Goal: Task Accomplishment & Management: Manage account settings

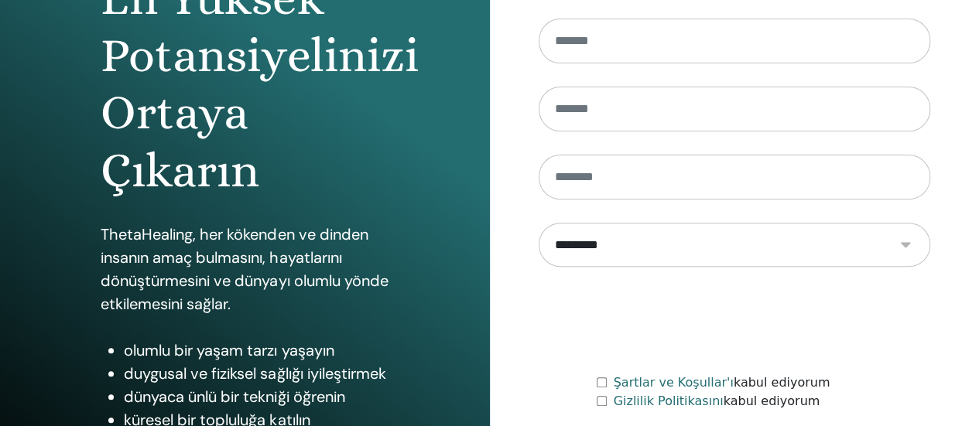
scroll to position [6, 0]
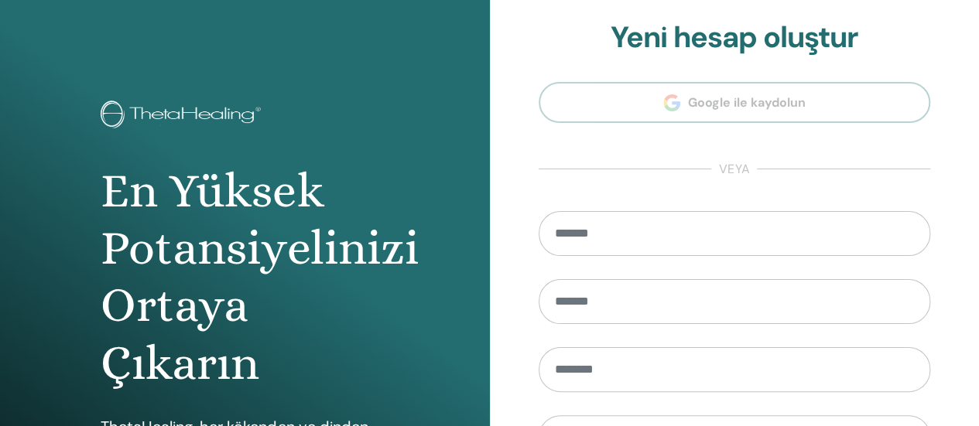
type input "**********"
click at [588, 236] on input "email" at bounding box center [734, 233] width 392 height 45
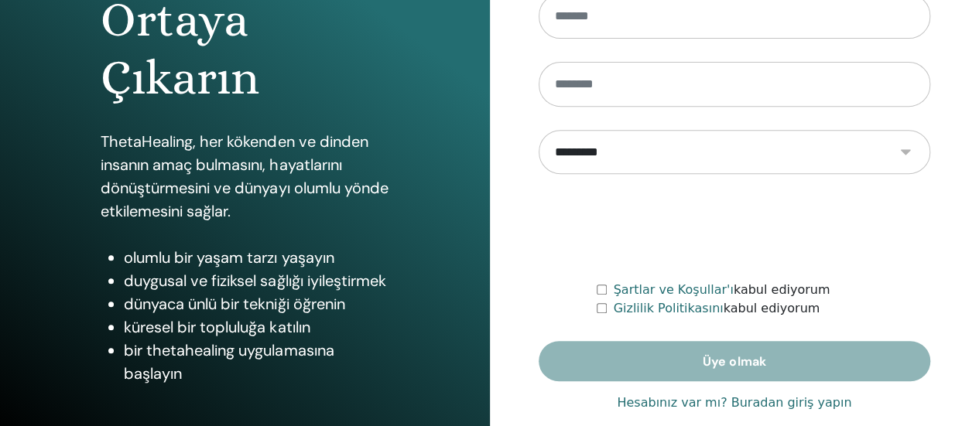
scroll to position [316, 0]
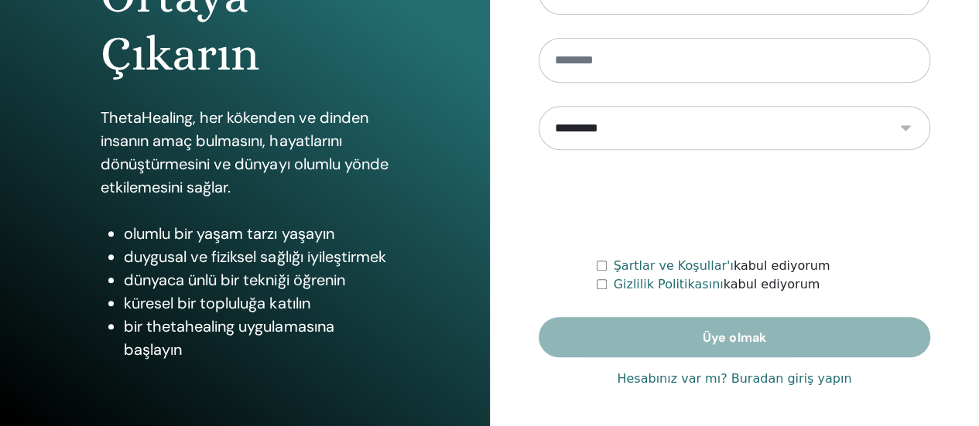
click at [701, 371] on font "Hesabınız var mı? Buradan giriş yapın" at bounding box center [734, 378] width 234 height 15
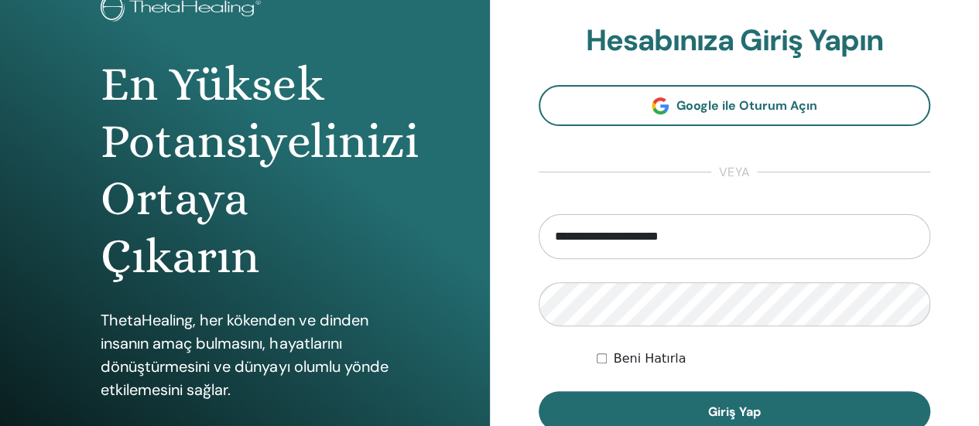
scroll to position [316, 0]
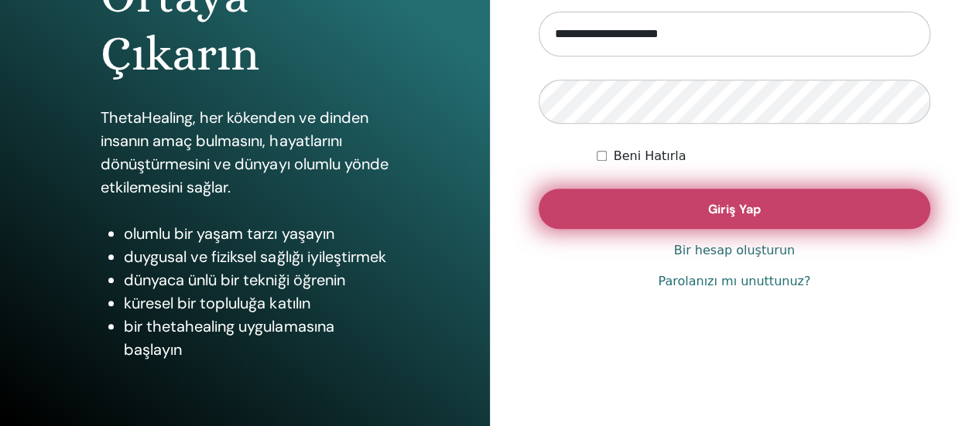
click at [667, 207] on button "Giriş Yap" at bounding box center [734, 209] width 392 height 40
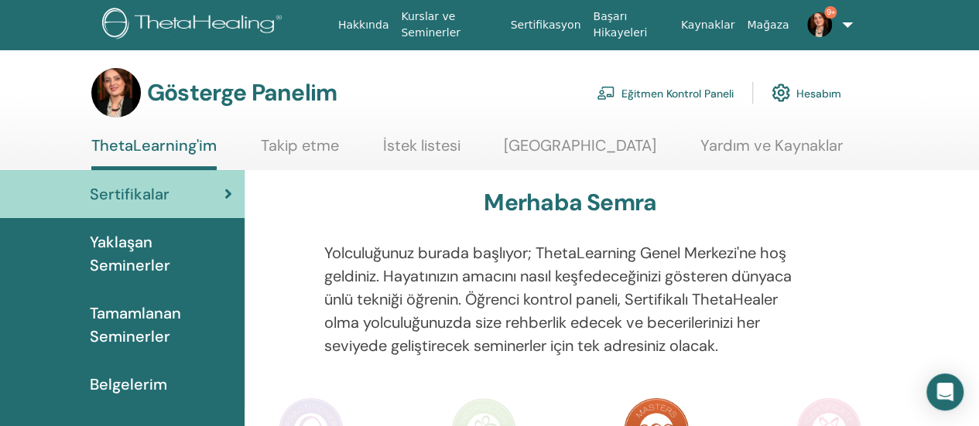
click at [687, 87] on font "Eğitmen Kontrol Paneli" at bounding box center [677, 94] width 112 height 14
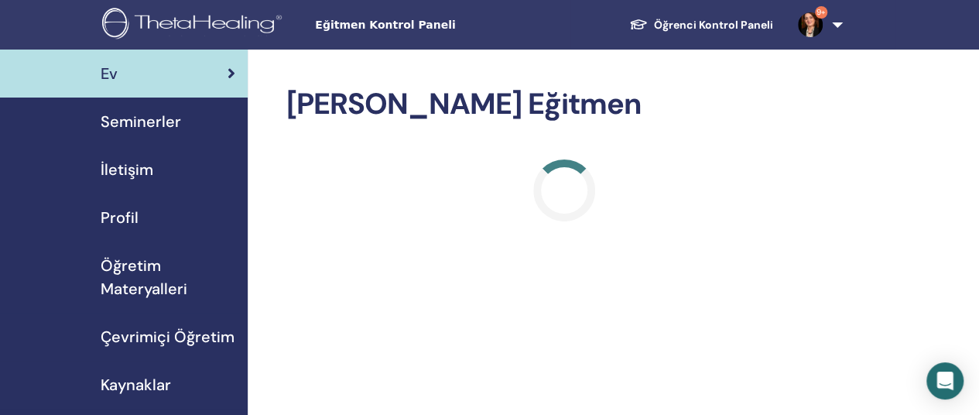
click at [162, 118] on font "Seminerler" at bounding box center [141, 121] width 80 height 20
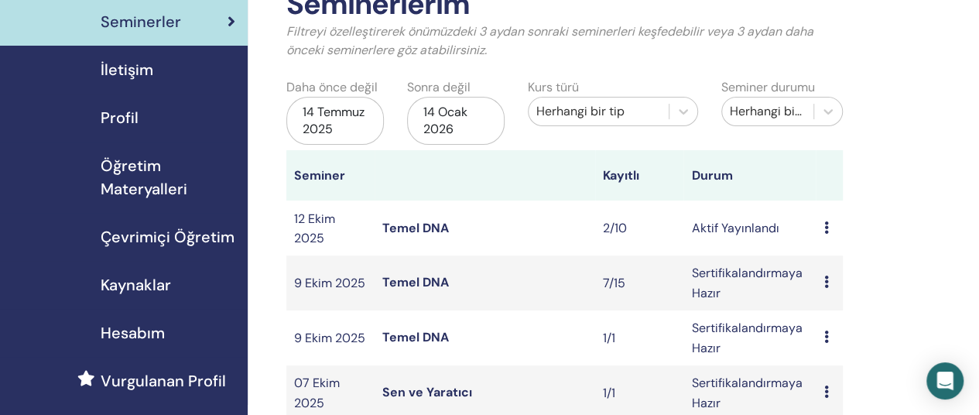
scroll to position [155, 0]
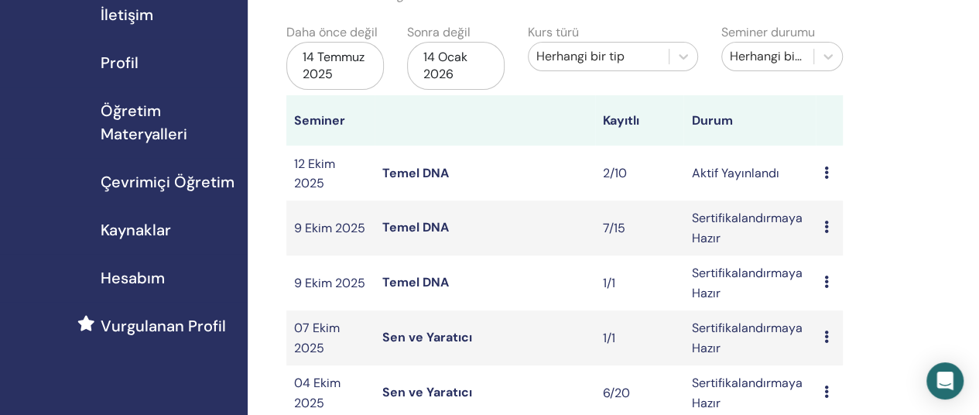
click at [422, 168] on font "Temel DNA" at bounding box center [415, 173] width 67 height 16
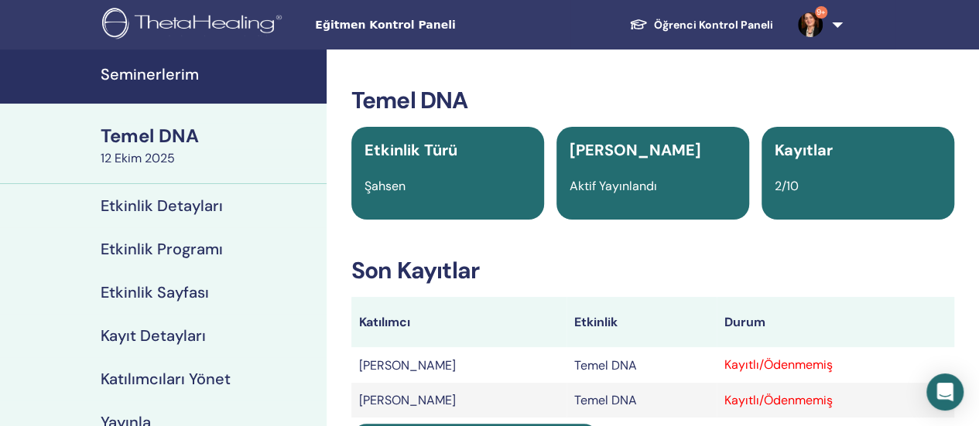
scroll to position [155, 0]
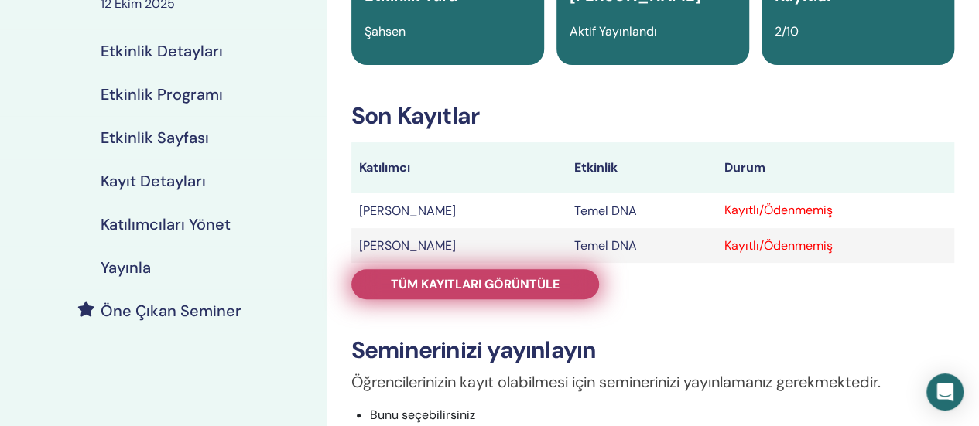
click at [514, 280] on font "Tüm kayıtları görüntüle" at bounding box center [475, 284] width 169 height 16
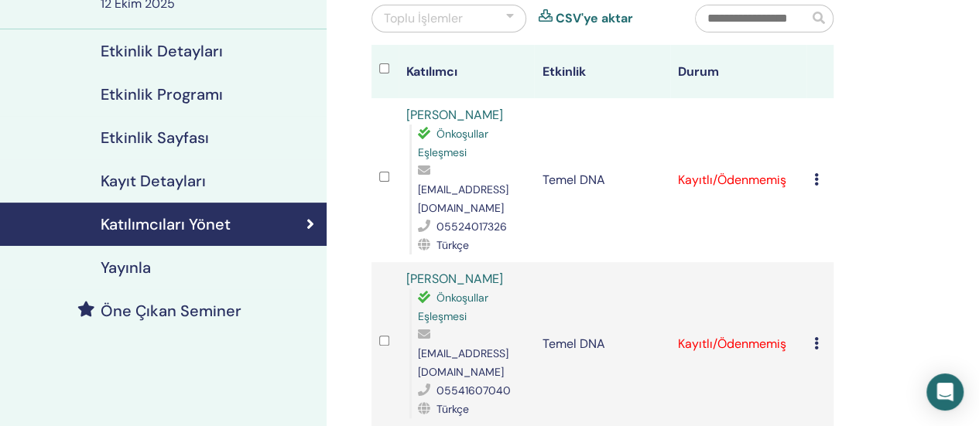
click at [814, 174] on icon at bounding box center [816, 179] width 5 height 12
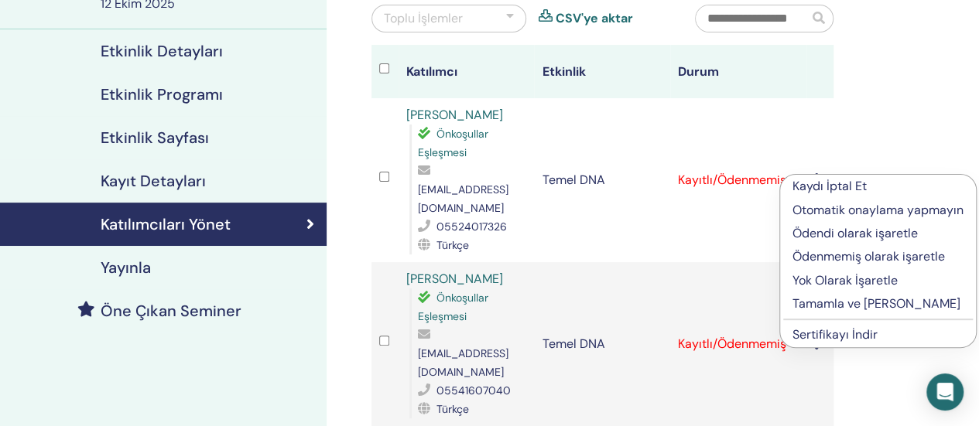
click at [798, 304] on font "Tamamla ve [PERSON_NAME]" at bounding box center [876, 304] width 168 height 16
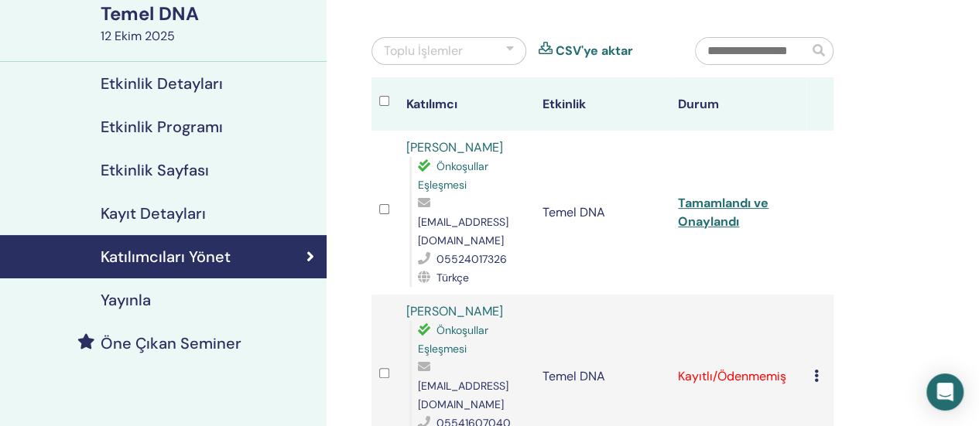
scroll to position [232, 0]
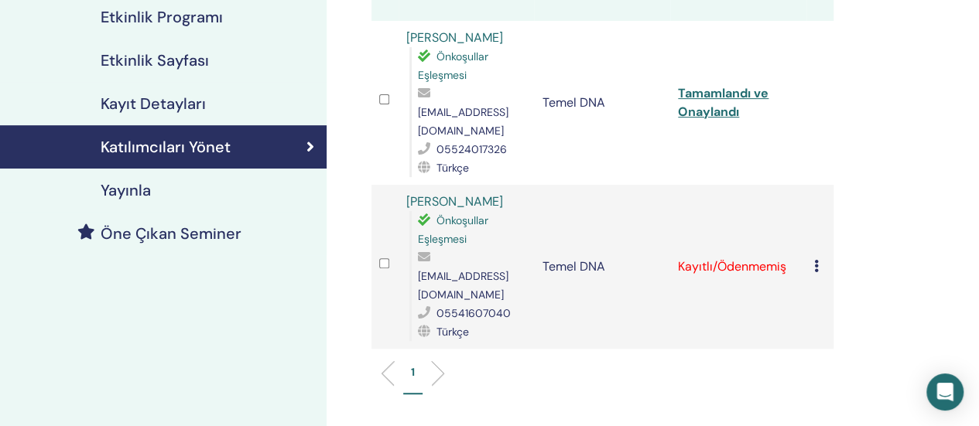
click at [818, 260] on icon at bounding box center [816, 266] width 5 height 12
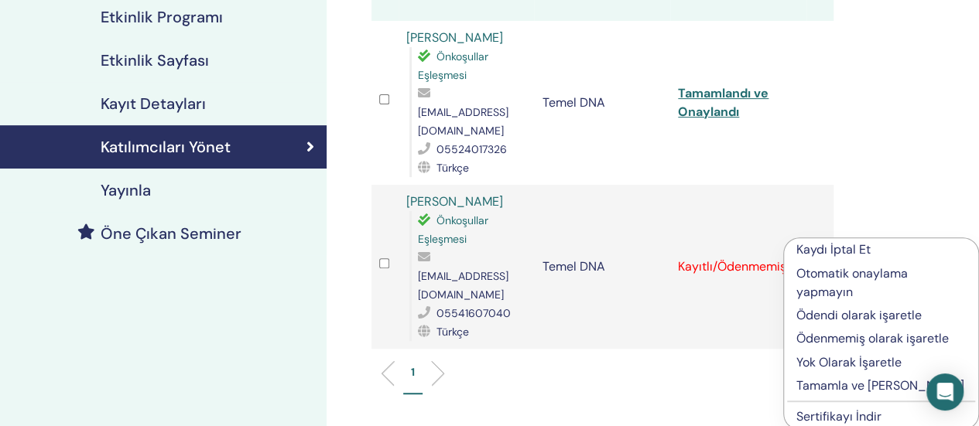
click at [826, 386] on font "Tamamla ve [PERSON_NAME]" at bounding box center [880, 386] width 168 height 16
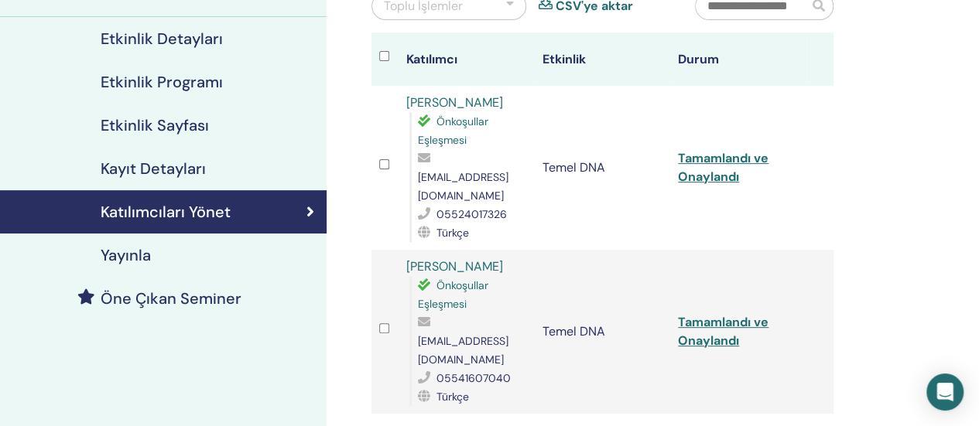
scroll to position [155, 0]
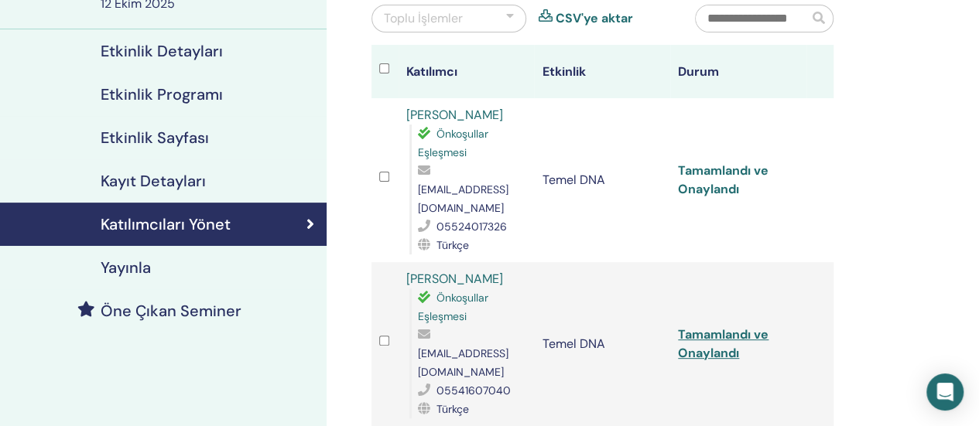
click at [718, 162] on font "Tamamlandı ve Onaylandı" at bounding box center [723, 179] width 91 height 35
click at [708, 326] on font "Tamamlandı ve Onaylandı" at bounding box center [723, 343] width 91 height 35
